Goal: Navigation & Orientation: Find specific page/section

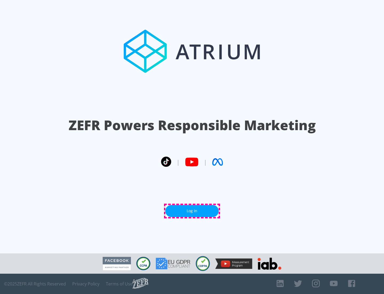
click at [192, 211] on link "Log In" at bounding box center [192, 211] width 53 height 12
